Goal: Task Accomplishment & Management: Complete application form

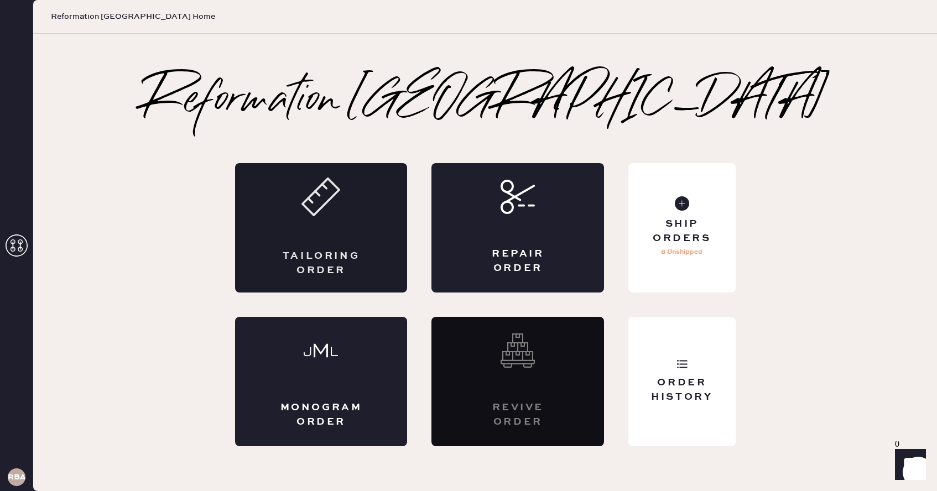
click at [282, 244] on div "Tailoring Order" at bounding box center [321, 227] width 173 height 129
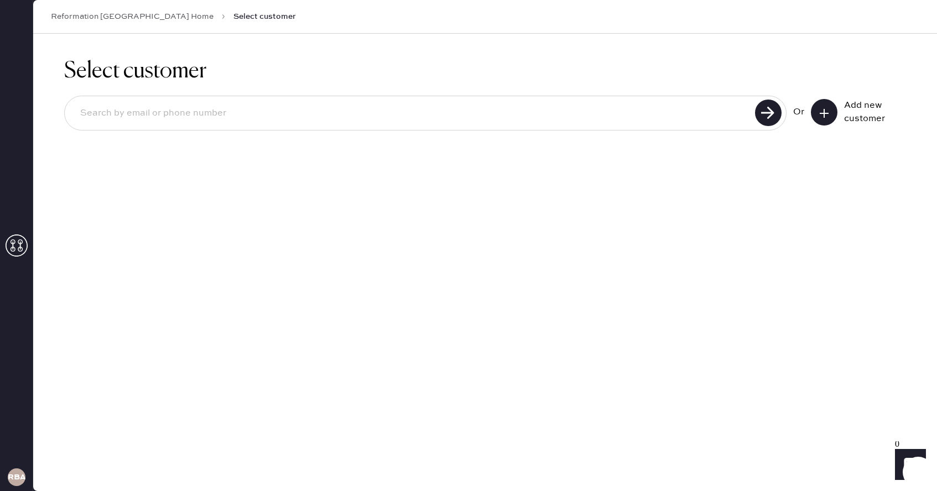
click at [254, 115] on input at bounding box center [411, 113] width 680 height 25
type input "[PHONE_NUMBER]"
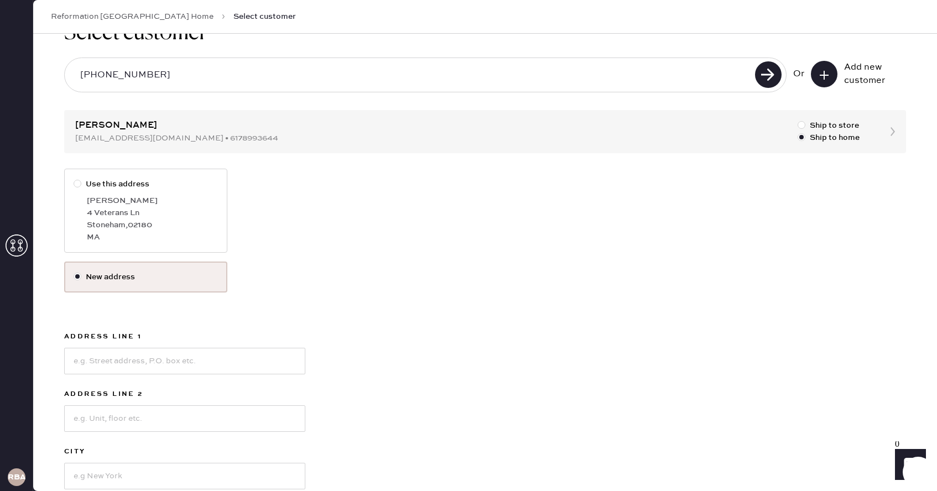
scroll to position [22, 0]
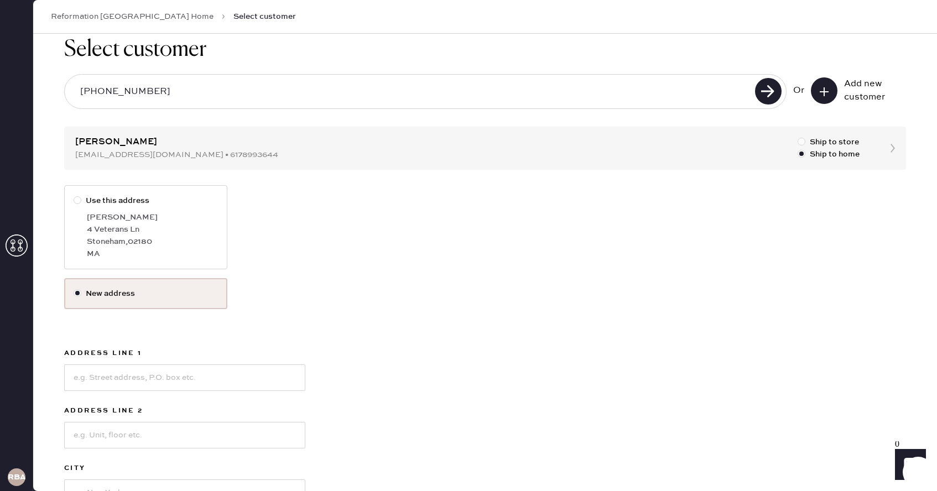
click at [88, 194] on label "Use this address [PERSON_NAME] [STREET_ADDRESS][PERSON_NAME]" at bounding box center [145, 227] width 163 height 84
click at [74, 195] on input "Use this address" at bounding box center [74, 195] width 1 height 1
radio input "true"
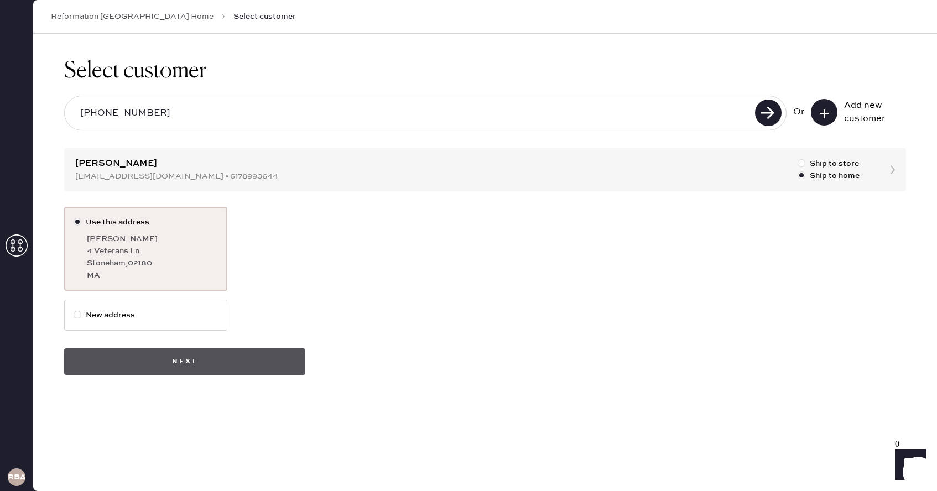
click at [241, 359] on button "Next" at bounding box center [184, 361] width 241 height 27
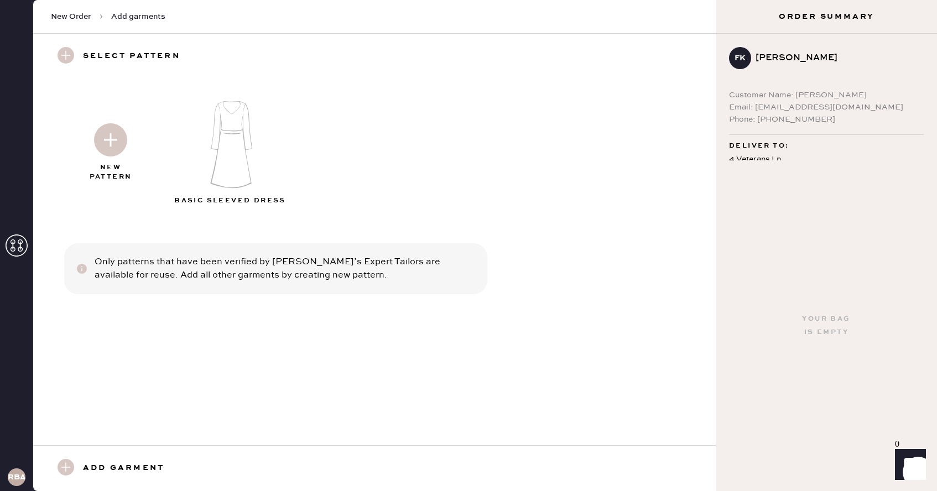
click at [111, 153] on img at bounding box center [110, 139] width 33 height 33
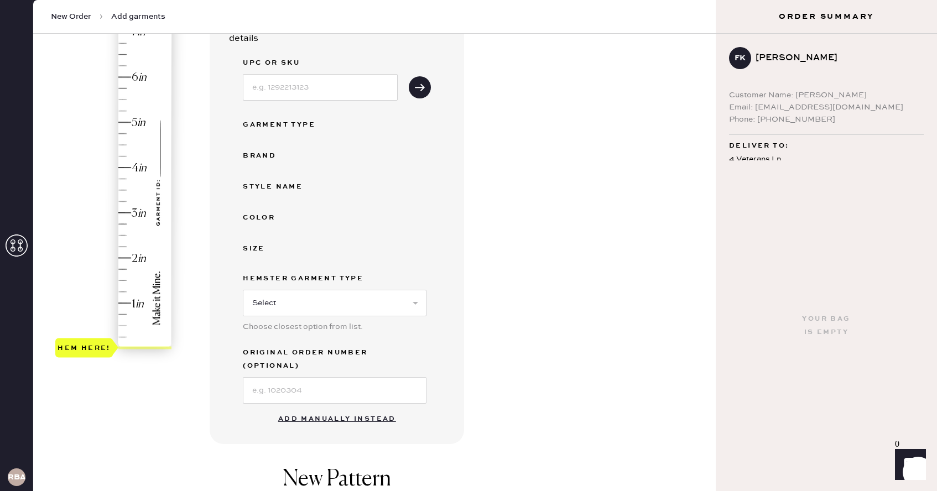
scroll to position [173, 0]
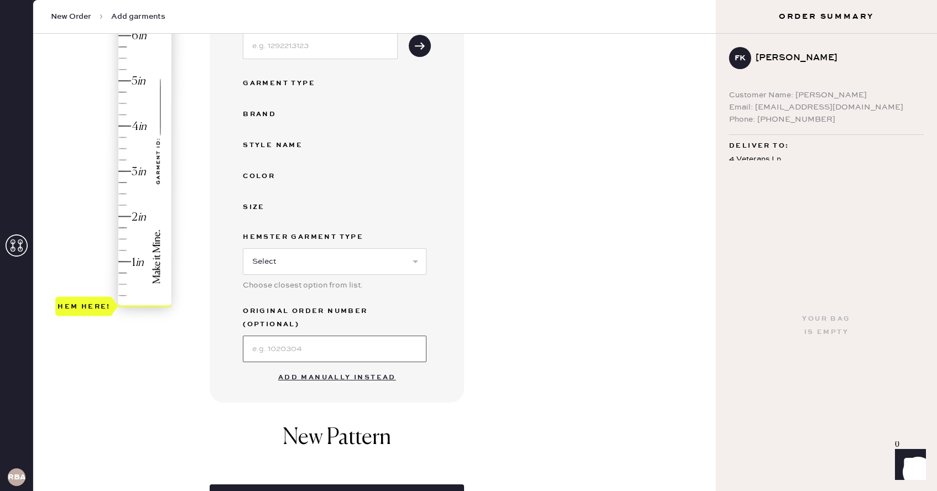
click at [383, 340] on input at bounding box center [335, 349] width 184 height 27
click at [287, 367] on button "Add manually instead" at bounding box center [337, 378] width 131 height 22
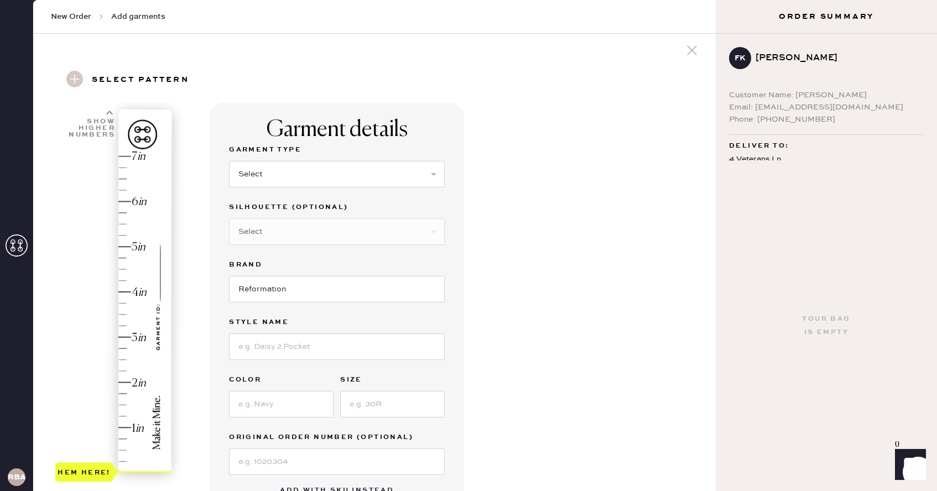
scroll to position [0, 0]
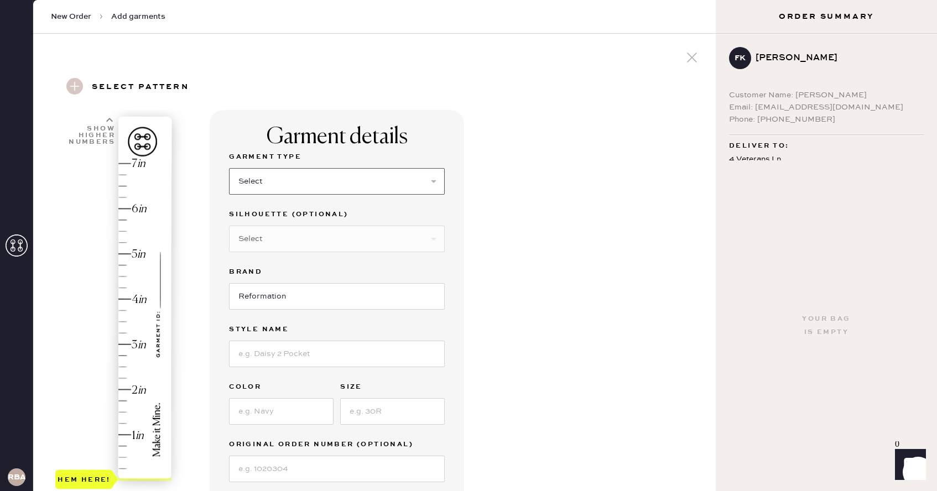
click at [358, 191] on select "Select Basic Skirt Jeans Leggings Pants Shorts Basic Sleeved Dress Basic Sleeve…" at bounding box center [337, 181] width 216 height 27
click at [229, 168] on select "Select Basic Skirt Jeans Leggings Pants Shorts Basic Sleeved Dress Basic Sleeve…" at bounding box center [337, 181] width 216 height 27
click at [329, 234] on select "Select Maxi Dress Midi Dress Mini Dress Other" at bounding box center [337, 239] width 216 height 27
click at [332, 179] on select "Select Basic Skirt Jeans Leggings Pants Shorts Basic Sleeved Dress Basic Sleeve…" at bounding box center [337, 181] width 216 height 27
select select "6"
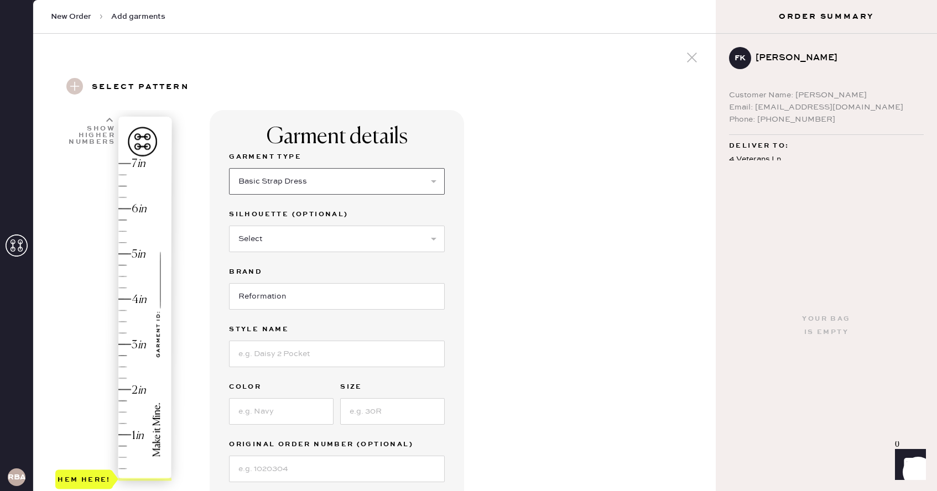
click at [229, 168] on select "Select Basic Skirt Jeans Leggings Pants Shorts Basic Sleeved Dress Basic Sleeve…" at bounding box center [337, 181] width 216 height 27
click at [322, 232] on select "Select Maxi Dress Midi Dress Mini Dress Other" at bounding box center [337, 239] width 216 height 27
select select "39"
click at [229, 226] on select "Select Maxi Dress Midi Dress Mini Dress Other" at bounding box center [337, 239] width 216 height 27
click at [291, 354] on input at bounding box center [337, 354] width 216 height 27
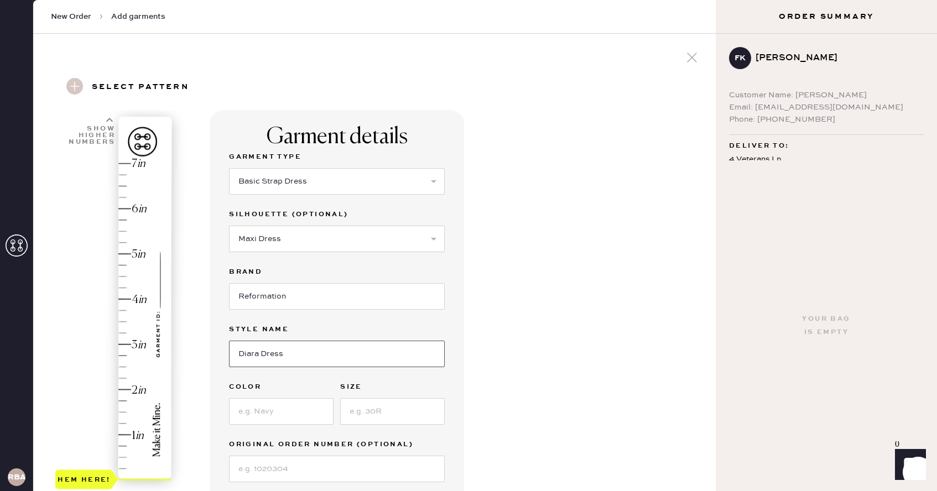
type input "Diara Dress"
click at [272, 419] on input at bounding box center [281, 411] width 105 height 27
type input "Sunkissed"
click at [361, 409] on input at bounding box center [392, 411] width 105 height 27
type input "0"
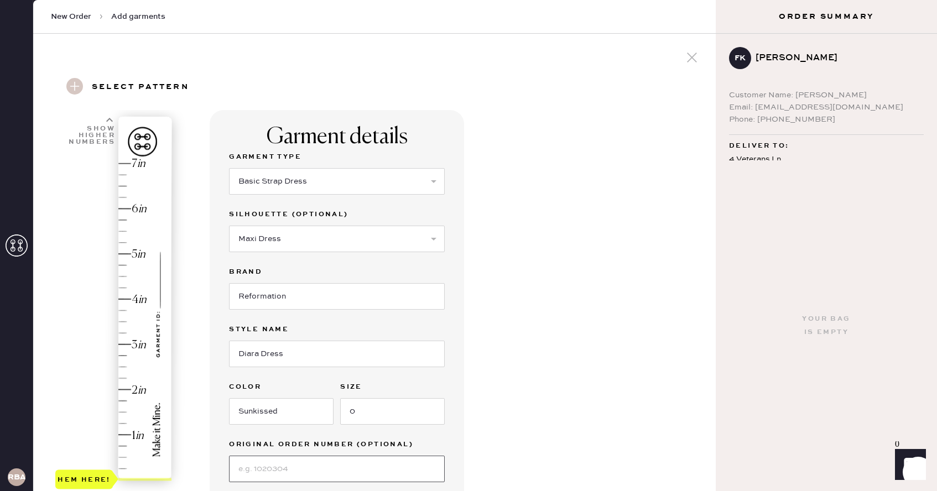
click at [338, 462] on input at bounding box center [337, 469] width 216 height 27
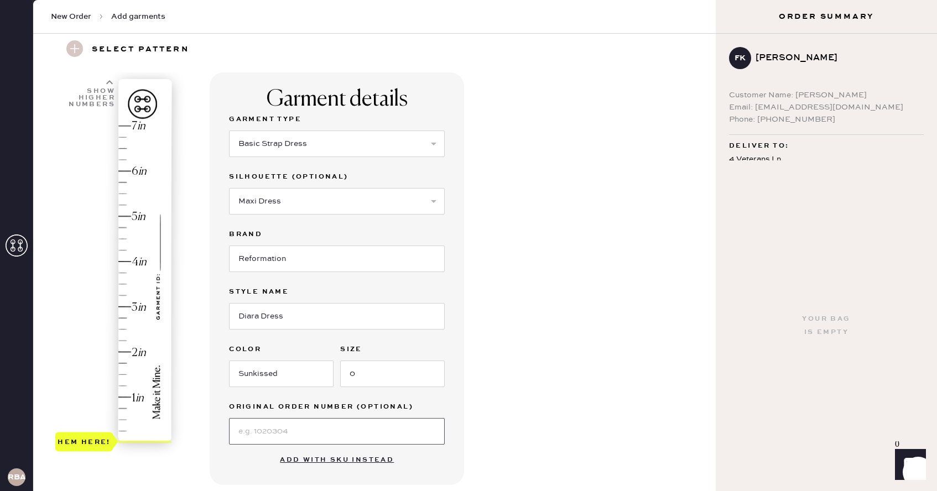
scroll to position [42, 0]
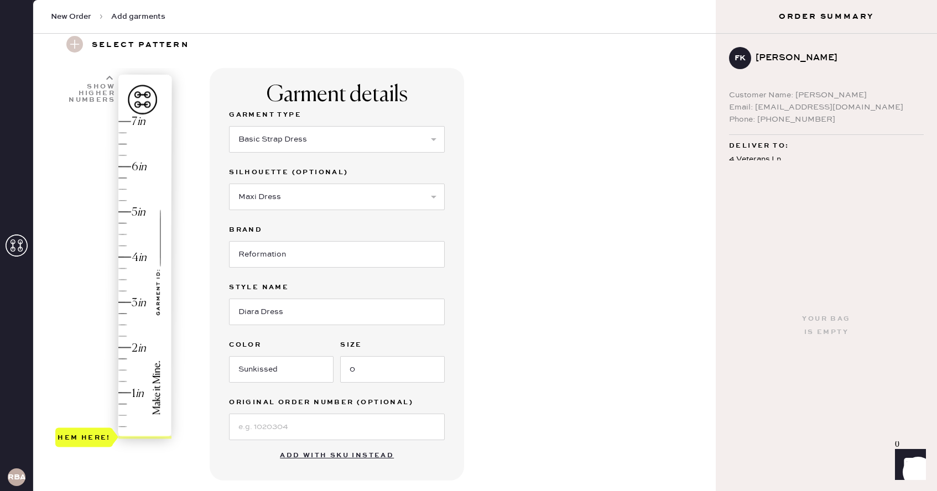
click at [495, 391] on div "Garment details Garment Type Select Basic Skirt Jeans Leggings Pants Shorts Bas…" at bounding box center [458, 397] width 497 height 659
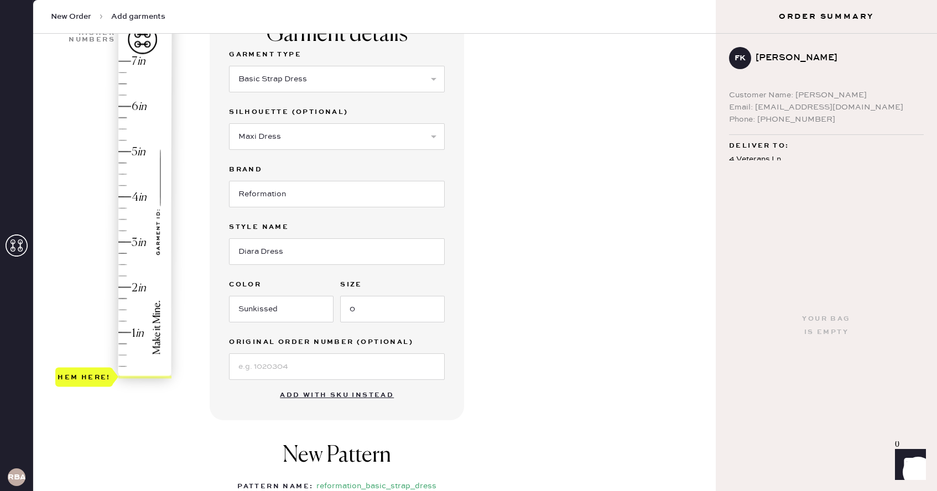
scroll to position [106, 0]
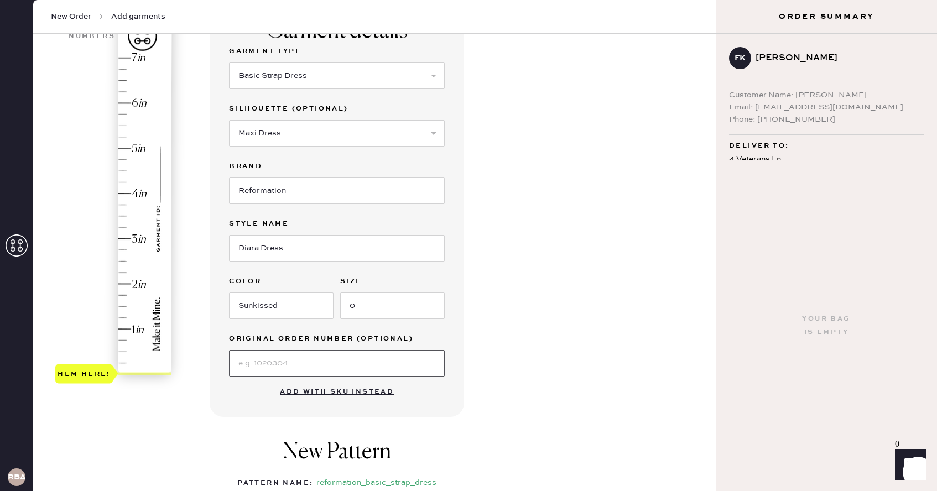
click at [383, 357] on input at bounding box center [337, 363] width 216 height 27
click at [498, 367] on div "Garment details Garment Type Select Basic Skirt Jeans Leggings Pants Shorts Bas…" at bounding box center [458, 333] width 497 height 659
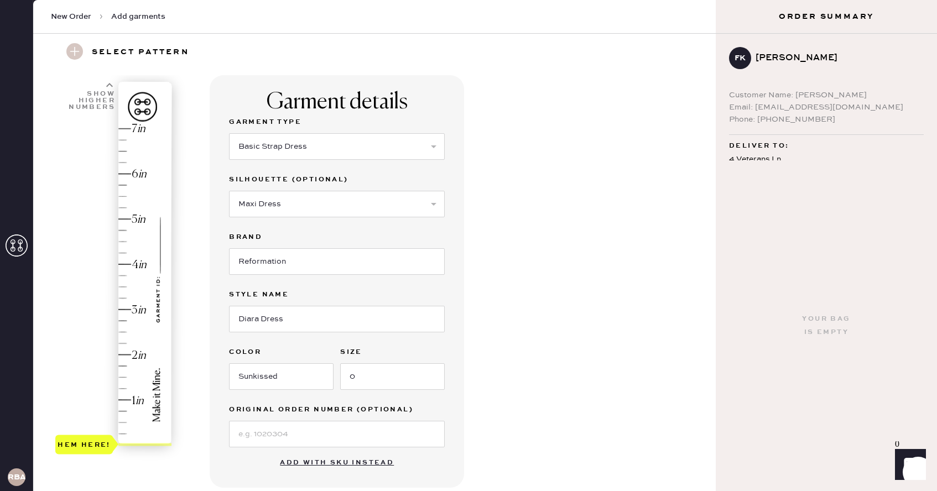
scroll to position [34, 0]
type input "6.75"
click at [124, 141] on div "Hem here!" at bounding box center [114, 288] width 118 height 326
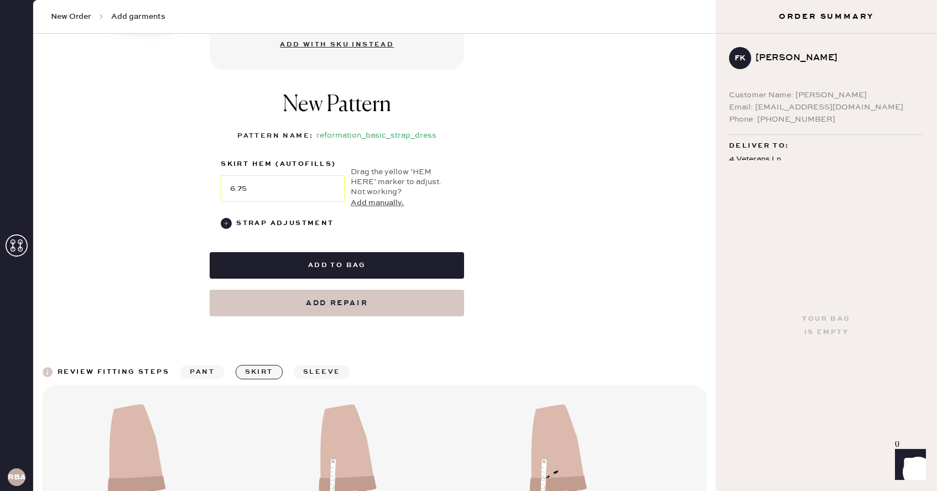
scroll to position [504, 0]
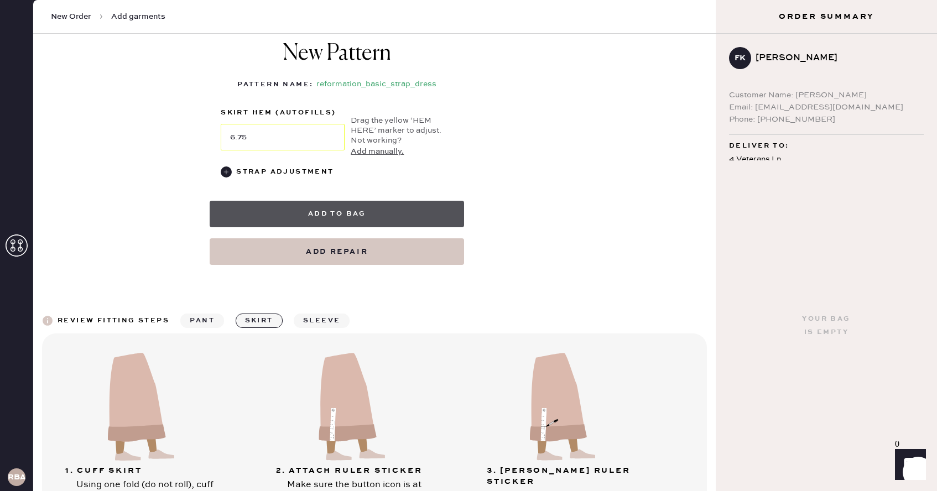
click at [432, 215] on button "Add to bag" at bounding box center [337, 214] width 254 height 27
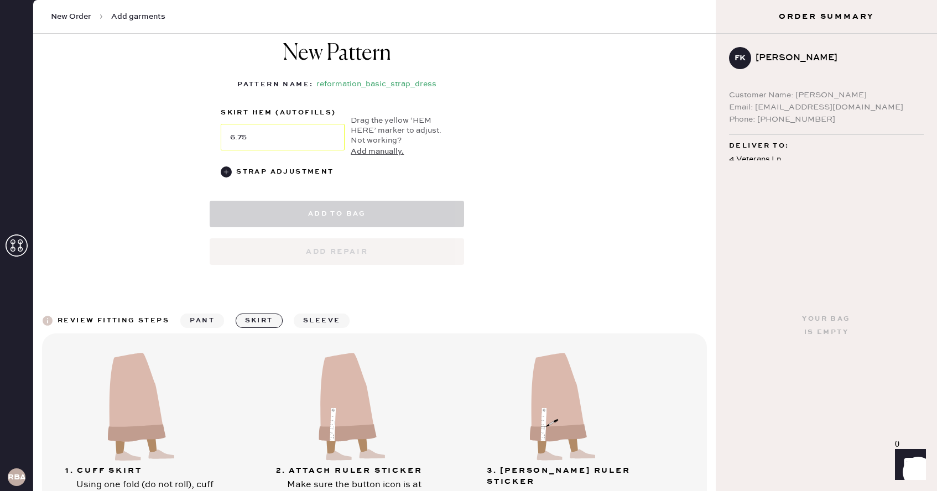
select select "6"
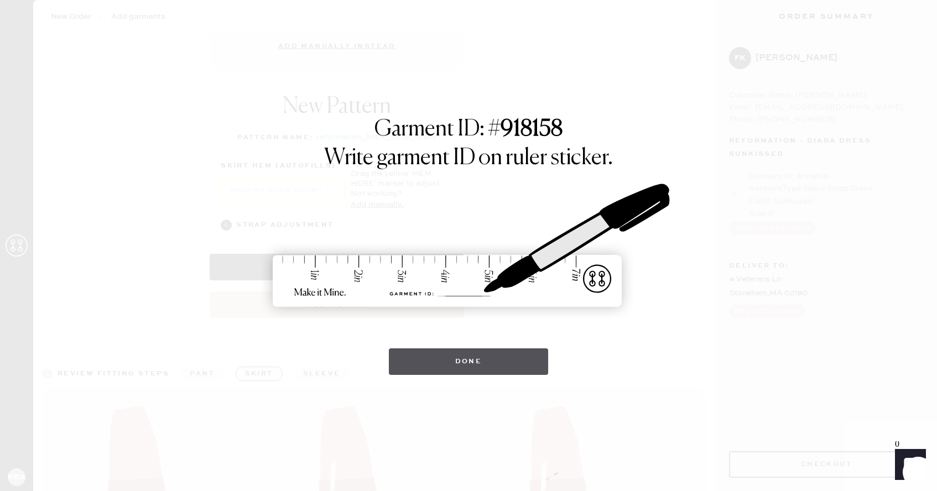
click at [528, 367] on button "Done" at bounding box center [469, 361] width 160 height 27
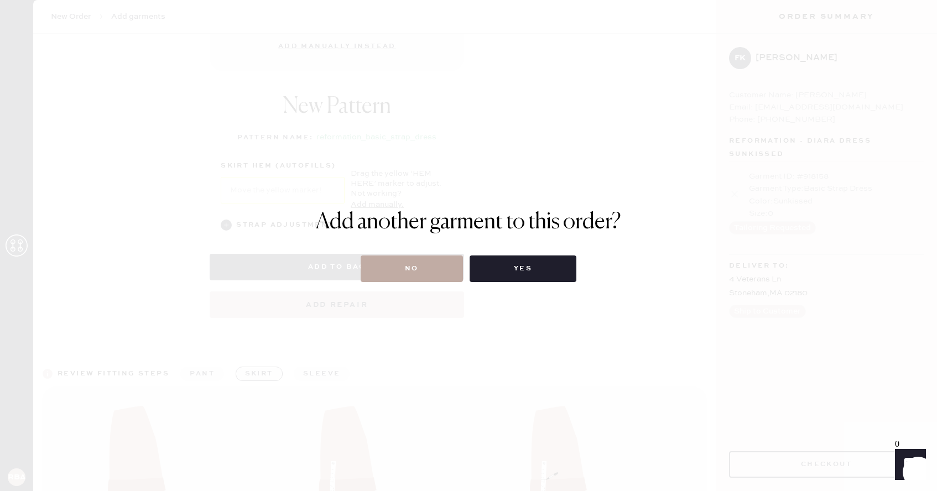
click at [424, 268] on button "No" at bounding box center [412, 268] width 102 height 27
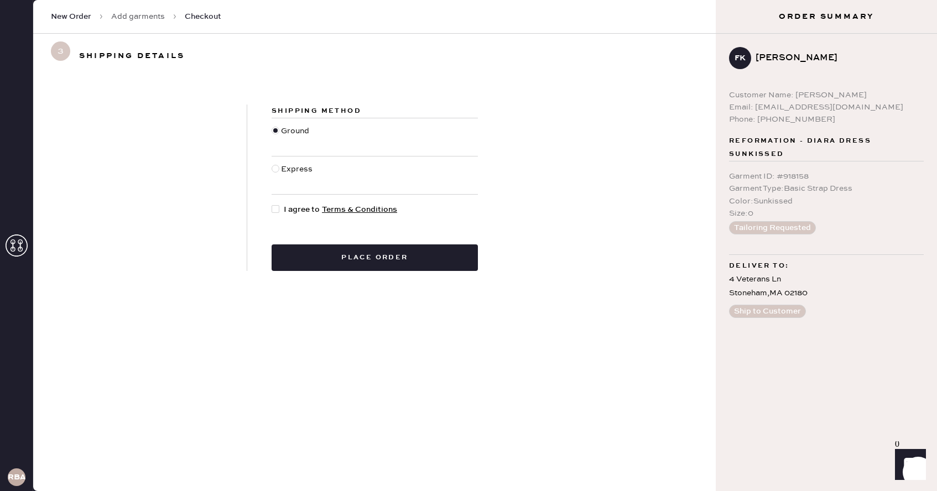
click at [273, 208] on div at bounding box center [276, 209] width 8 height 8
click at [272, 204] on input "I agree to Terms & Conditions" at bounding box center [272, 204] width 1 height 1
checkbox input "true"
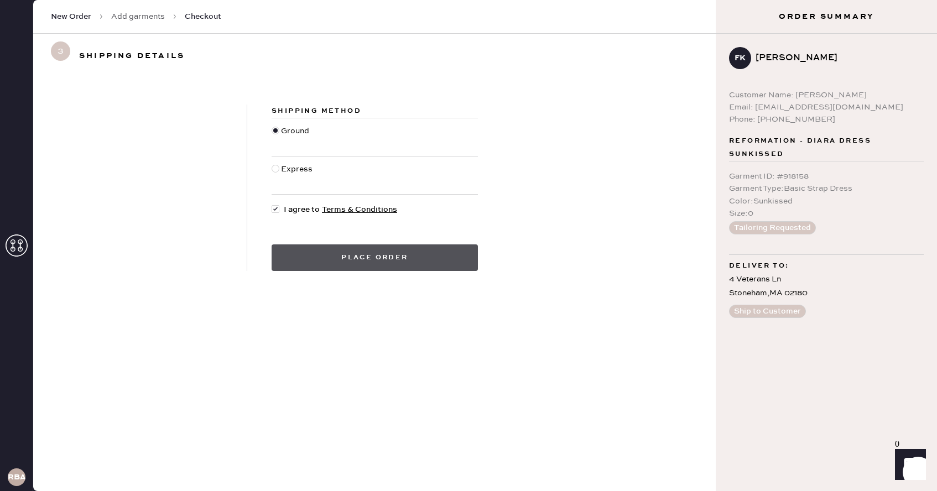
click at [322, 262] on button "Place order" at bounding box center [375, 257] width 206 height 27
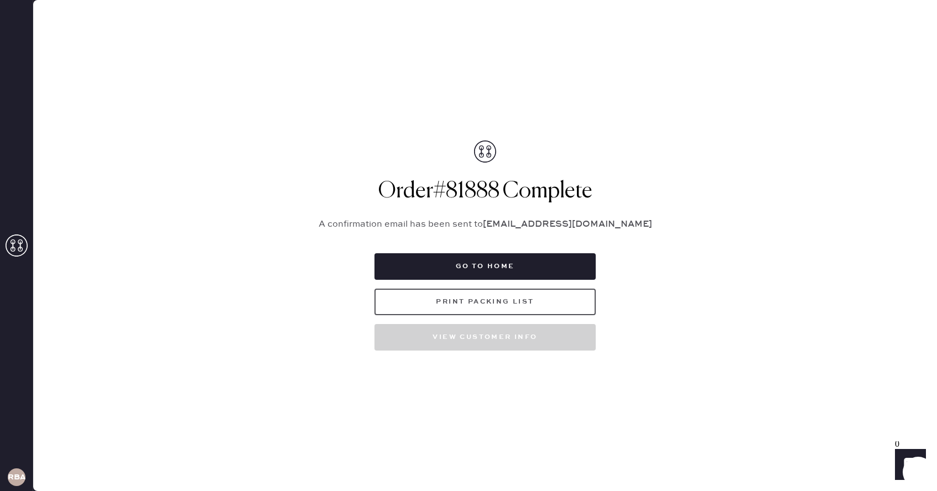
click at [426, 310] on button "Print Packing List" at bounding box center [484, 302] width 221 height 27
